Goal: Information Seeking & Learning: Check status

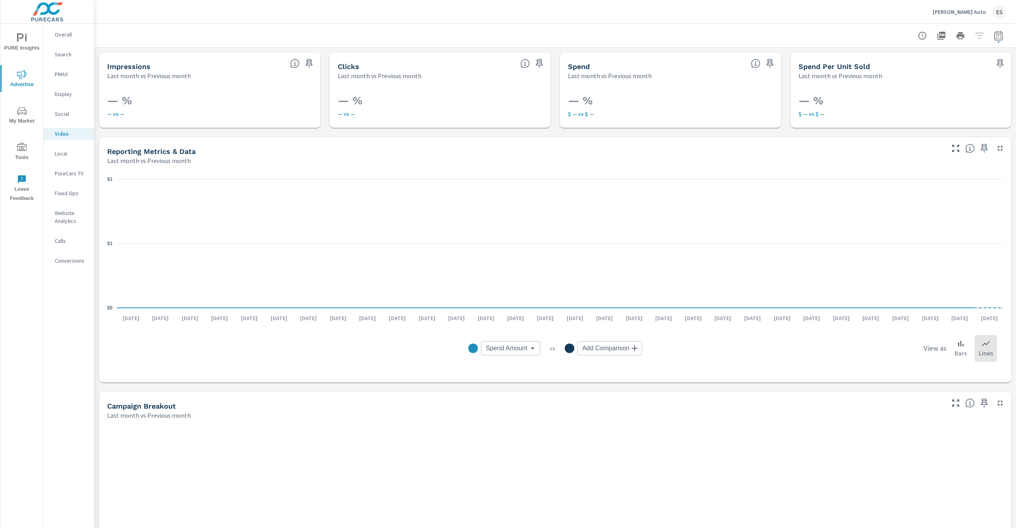
click at [68, 41] on nav "Overall Search PMAX Display Social Video Local PureCars TV Fixed Ops Website An…" at bounding box center [69, 151] width 50 height 254
click at [69, 37] on p "Overall" at bounding box center [71, 35] width 33 height 8
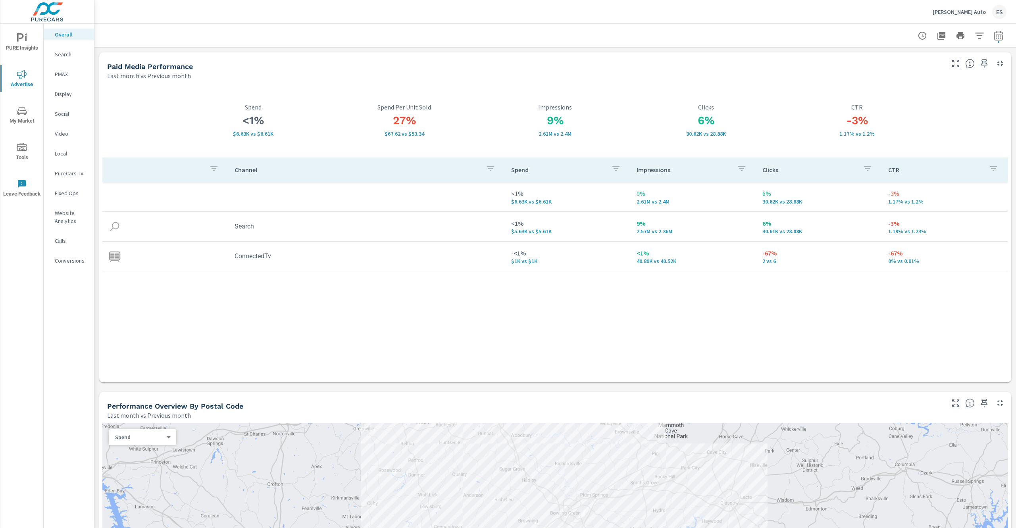
click at [68, 35] on p "Overall" at bounding box center [71, 35] width 33 height 8
click at [22, 86] on span "Advertise" at bounding box center [22, 79] width 38 height 19
click at [66, 175] on p "PureCars TV" at bounding box center [71, 174] width 33 height 8
